Goal: Information Seeking & Learning: Learn about a topic

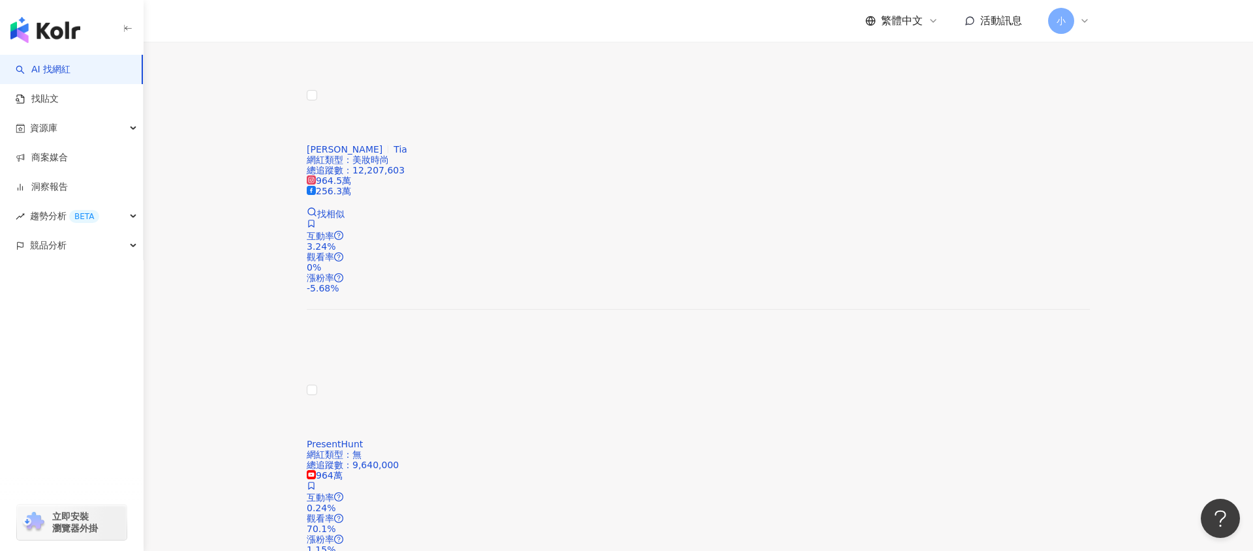
scroll to position [1232, 0]
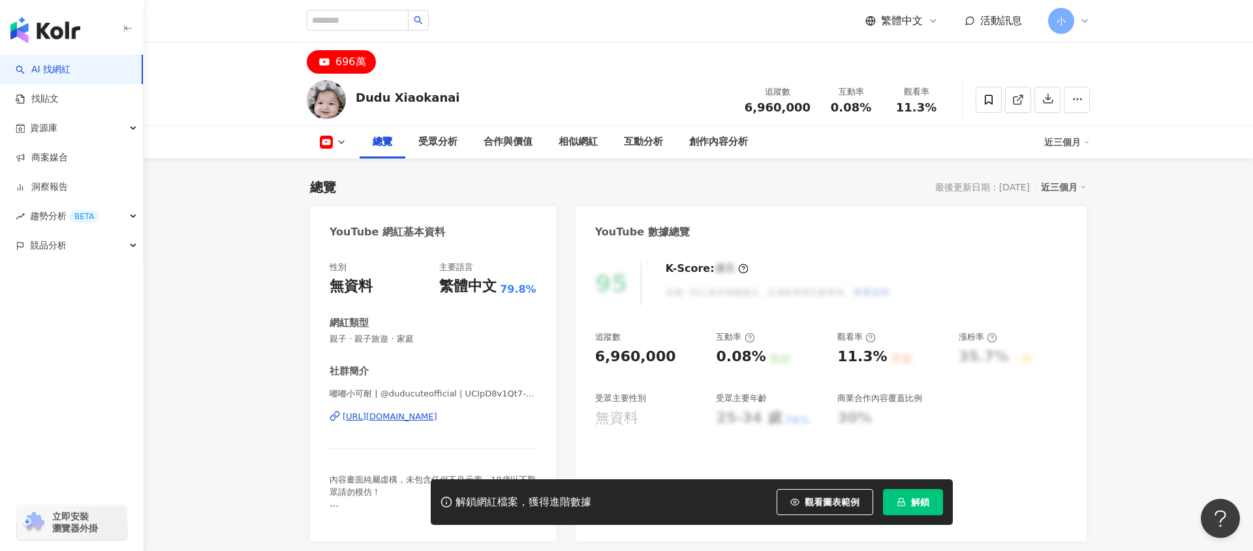
scroll to position [435, 0]
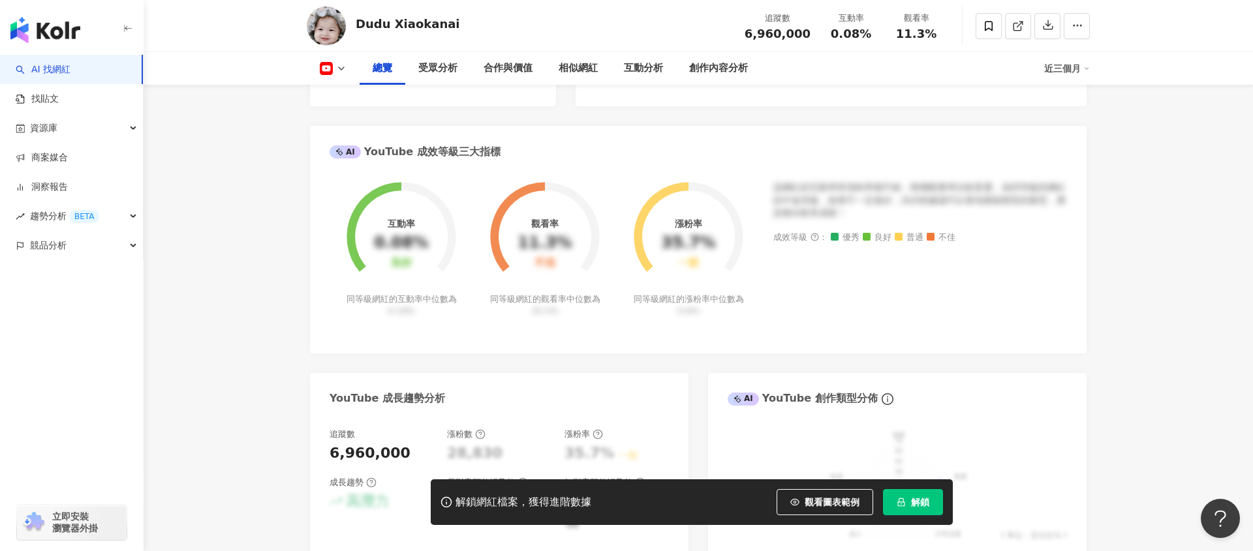
click at [915, 490] on button "解鎖" at bounding box center [913, 502] width 60 height 26
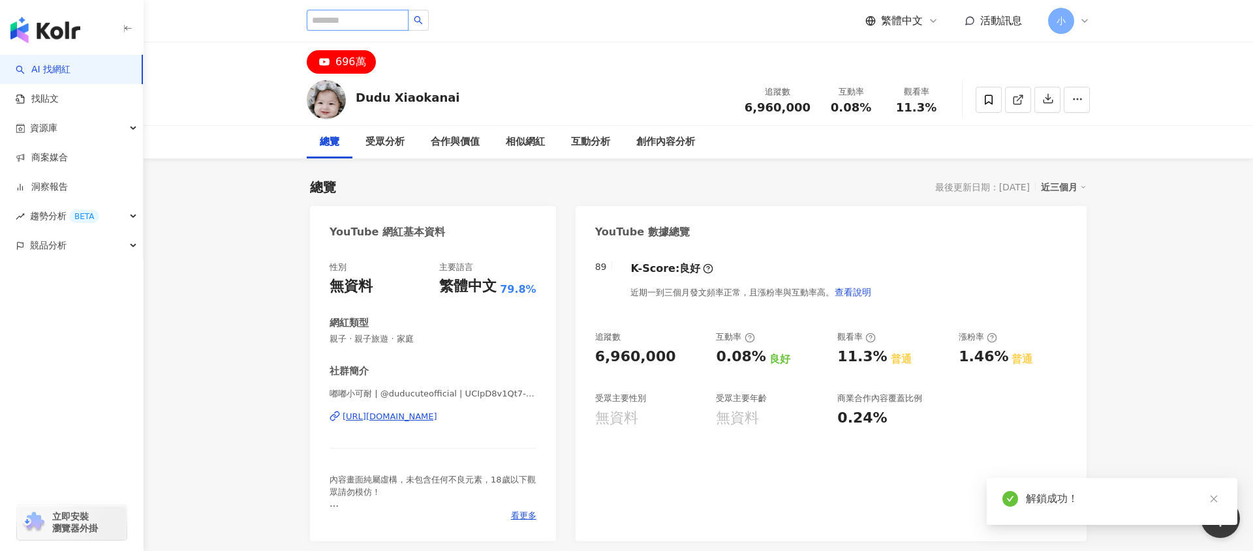
click at [319, 20] on input "search" at bounding box center [358, 20] width 102 height 21
paste input "**"
type input "**"
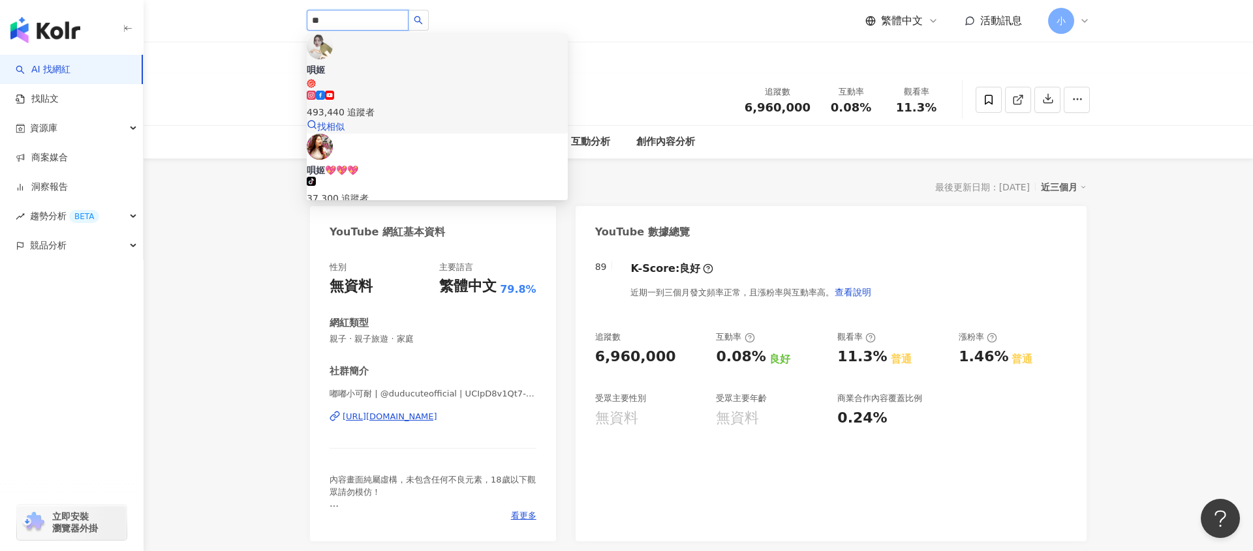
click at [409, 63] on span "唄姬" at bounding box center [437, 75] width 261 height 25
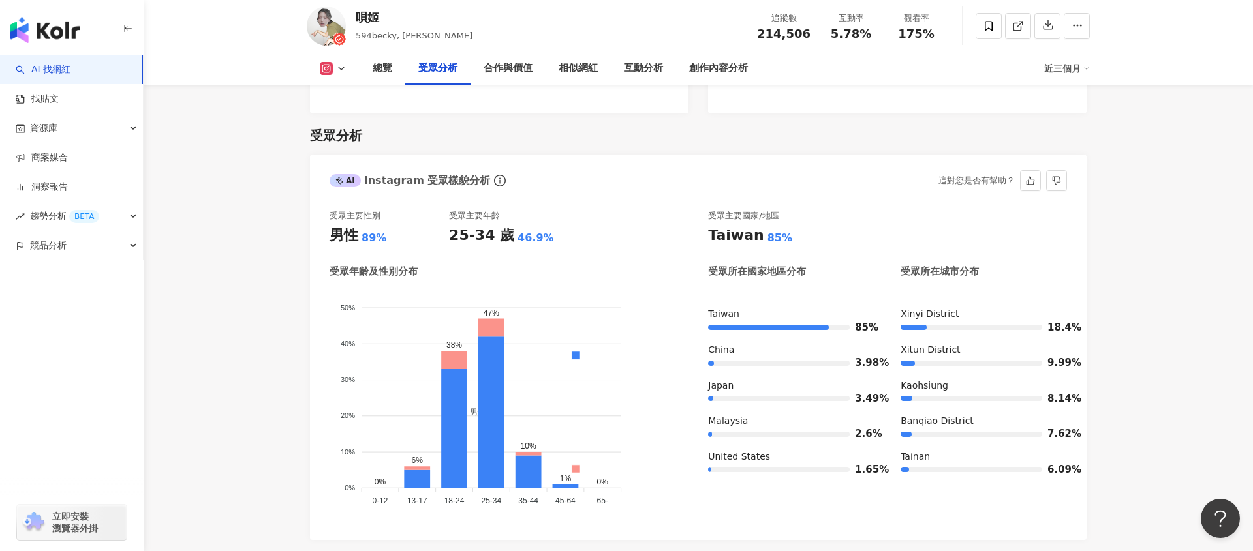
scroll to position [1110, 0]
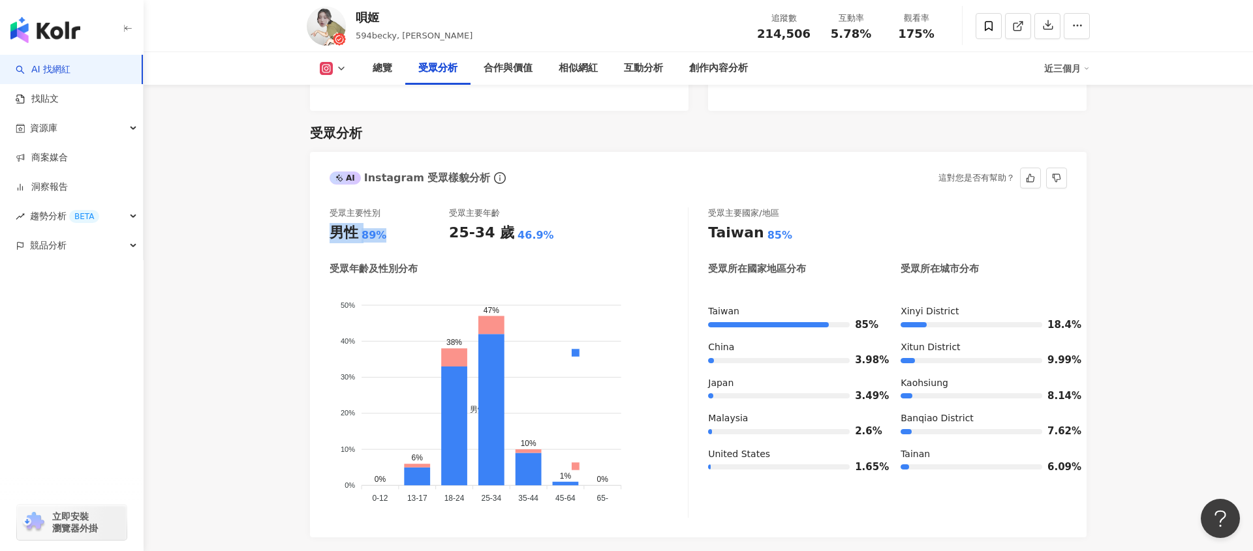
drag, startPoint x: 331, startPoint y: 212, endPoint x: 401, endPoint y: 214, distance: 70.5
click at [401, 223] on div "男性 89%" at bounding box center [388, 233] width 119 height 20
drag, startPoint x: 358, startPoint y: 16, endPoint x: 402, endPoint y: 16, distance: 43.7
click at [402, 16] on div "唄姬" at bounding box center [414, 17] width 117 height 16
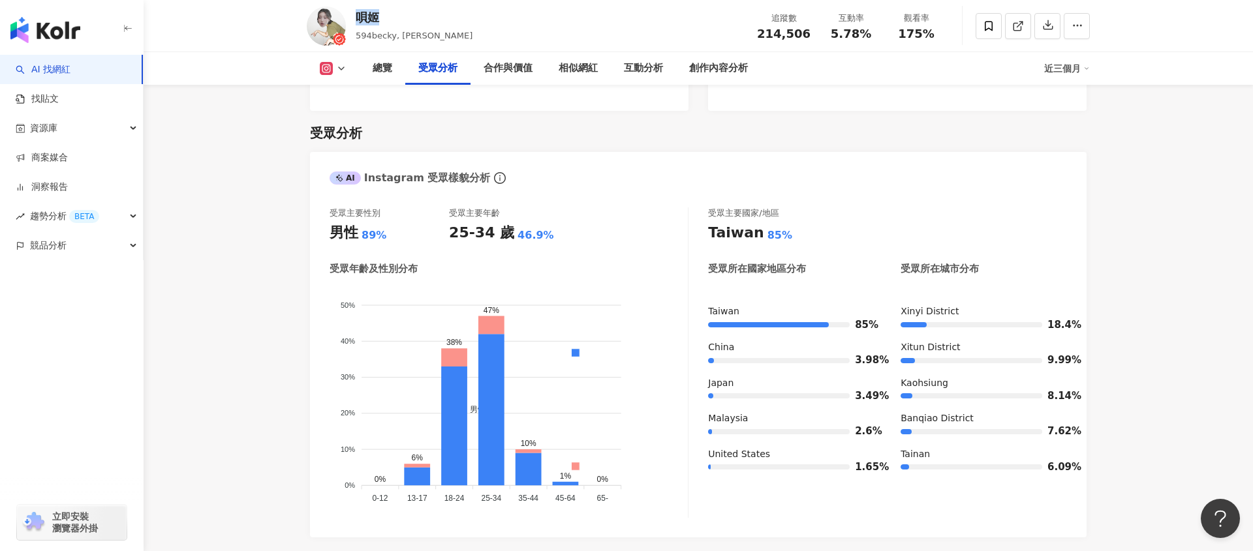
copy div "唄姬"
